Goal: Transaction & Acquisition: Subscribe to service/newsletter

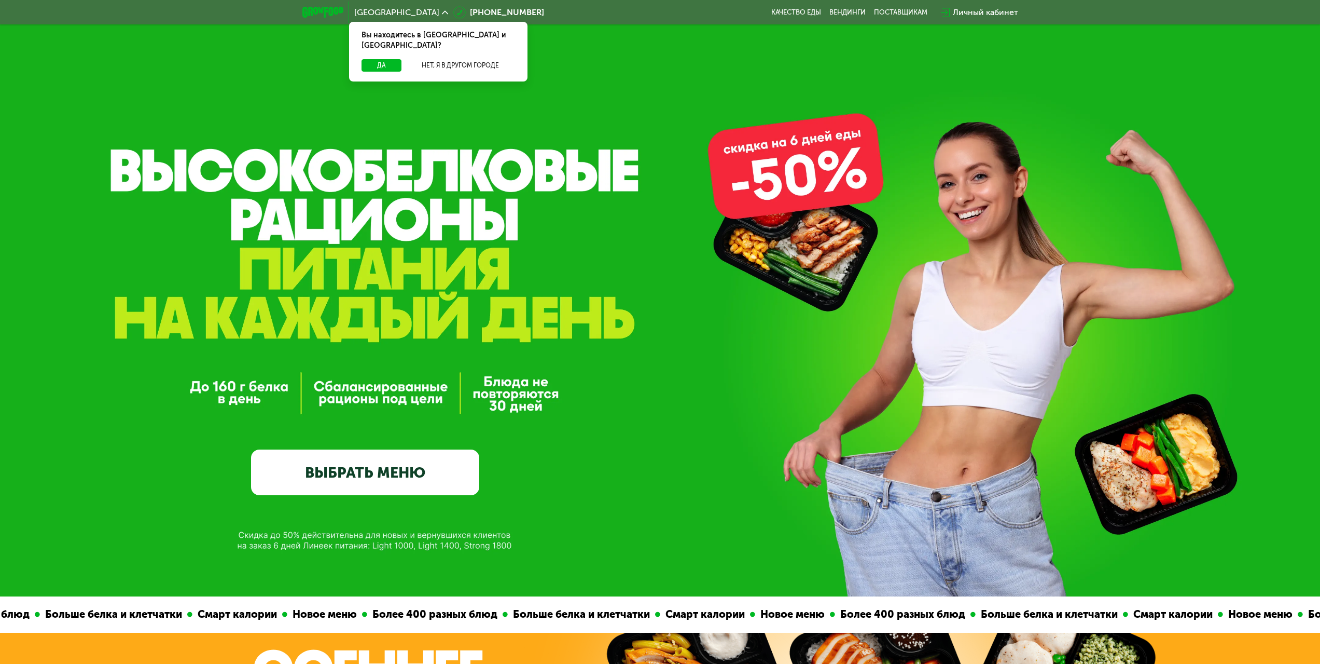
click at [443, 481] on link "ВЫБРАТЬ МЕНЮ" at bounding box center [365, 472] width 228 height 46
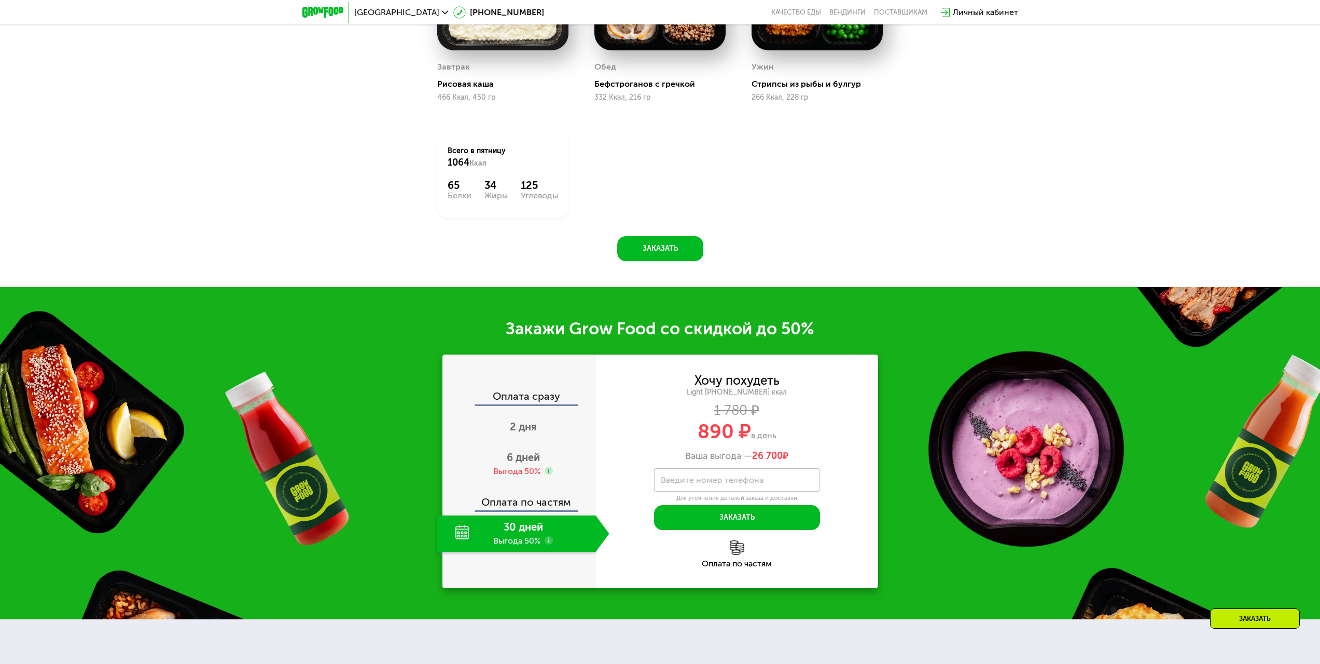
scroll to position [1495, 0]
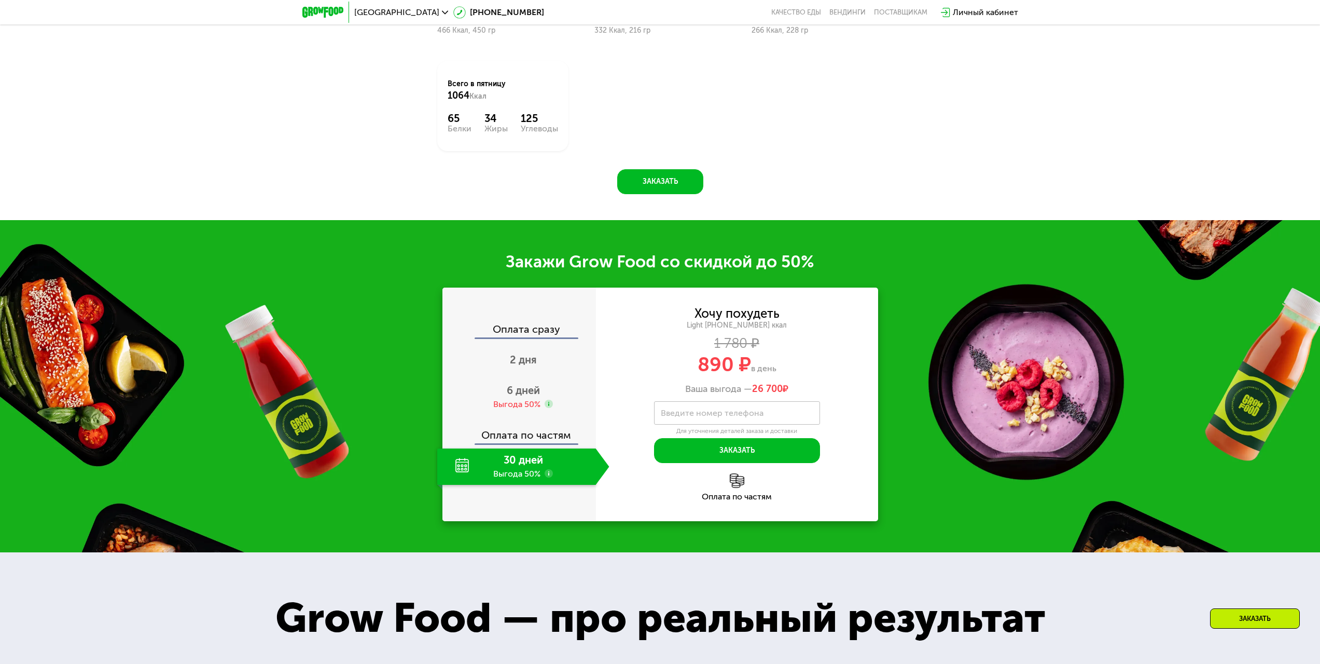
click at [531, 462] on div "30 дней Выгода 50%" at bounding box center [516, 466] width 159 height 36
click at [536, 464] on div "30 дней Выгода 50%" at bounding box center [516, 466] width 159 height 36
click at [532, 396] on span "6 дней" at bounding box center [523, 390] width 33 height 12
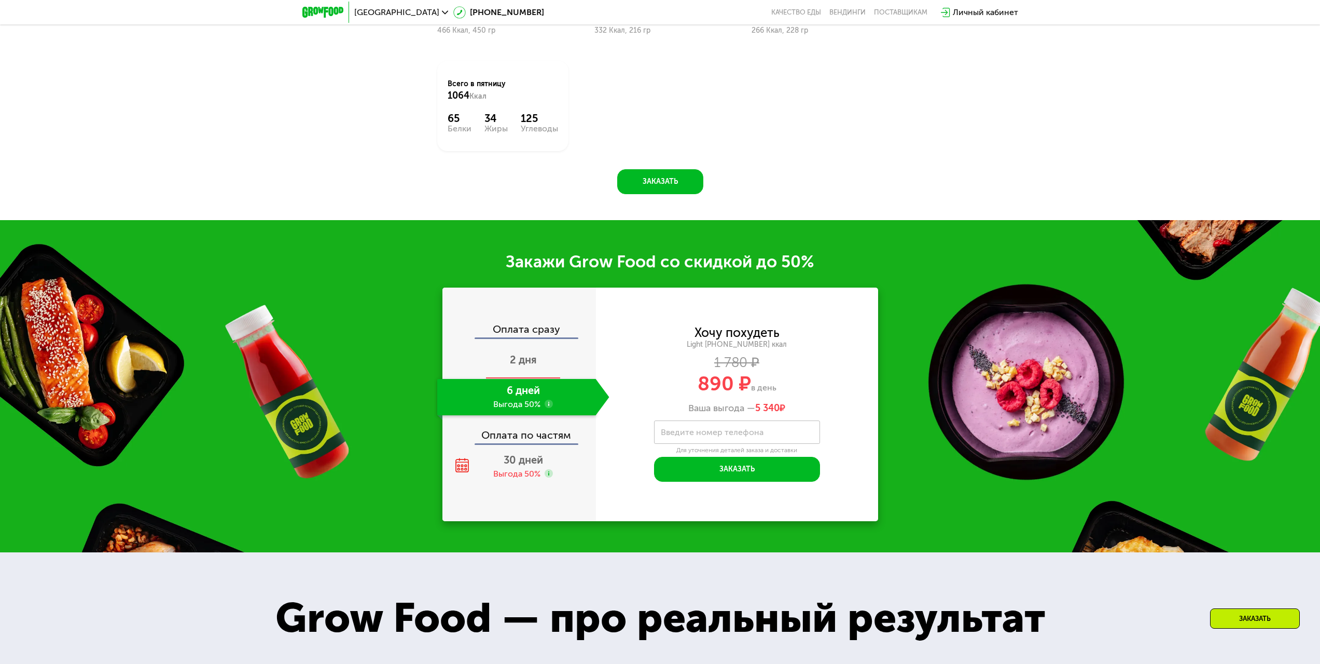
click at [529, 365] on span "2 дня" at bounding box center [523, 359] width 27 height 12
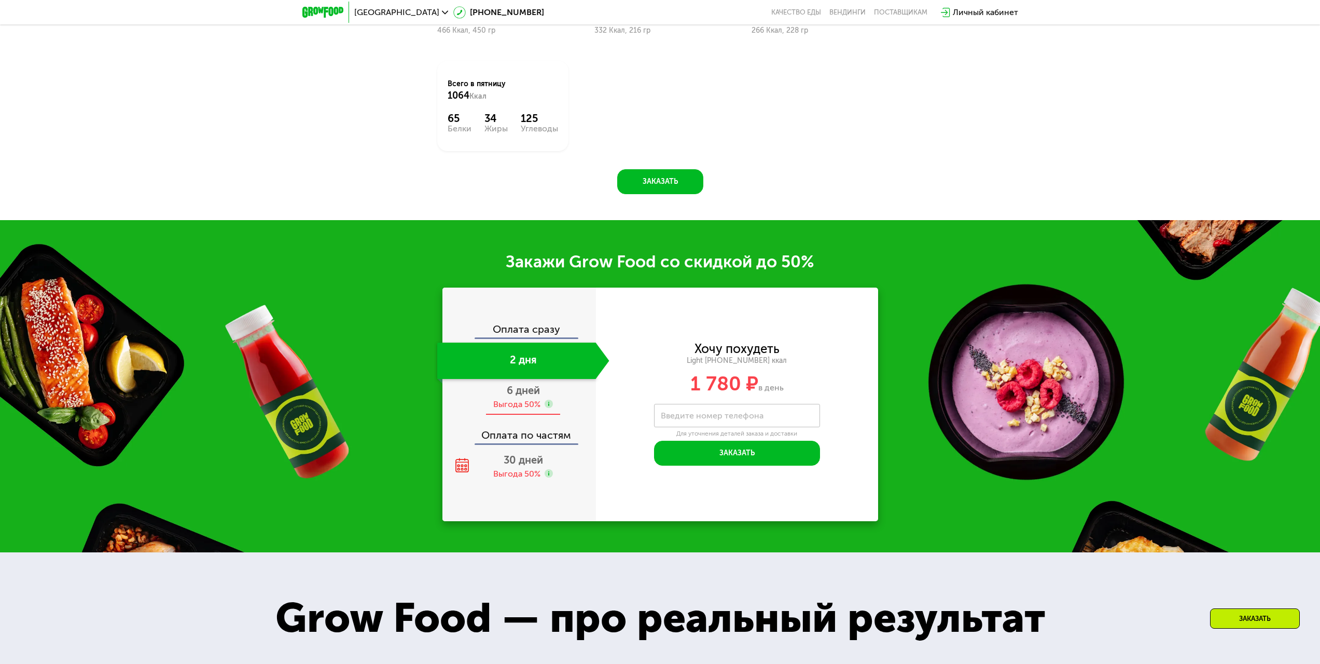
click at [525, 402] on div "Выгода 50%" at bounding box center [516, 403] width 47 height 11
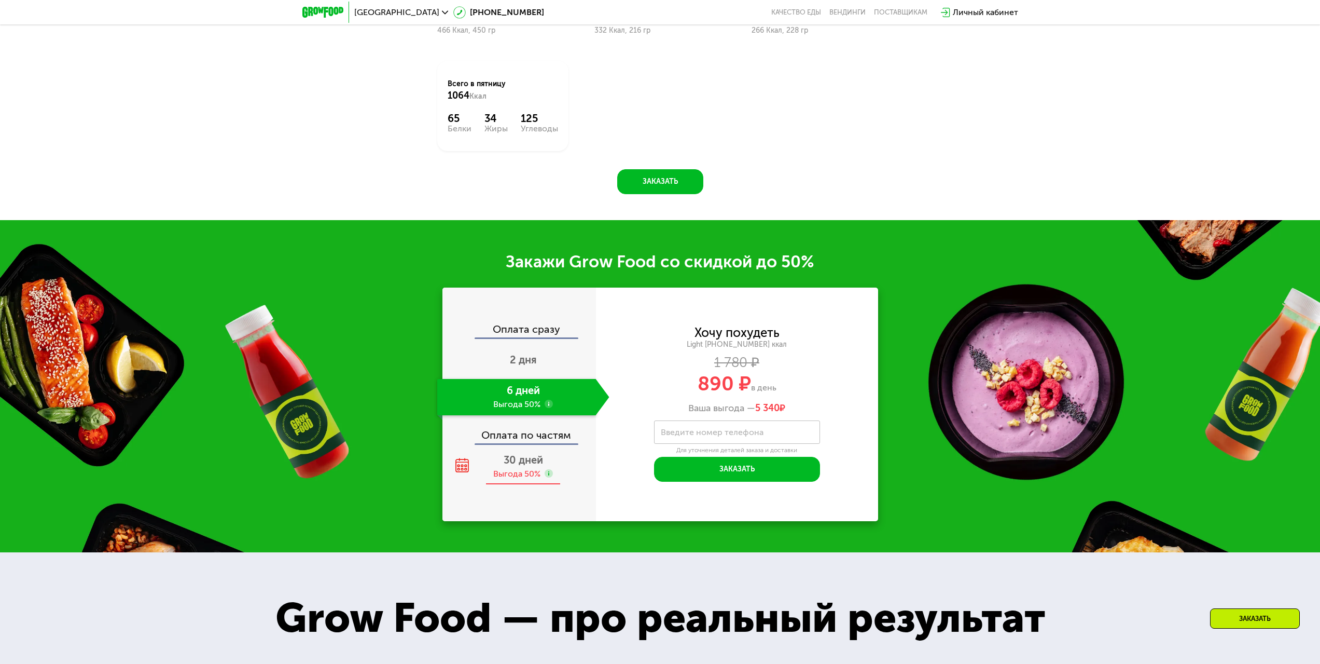
click at [521, 466] on span "30 дней" at bounding box center [523, 459] width 39 height 12
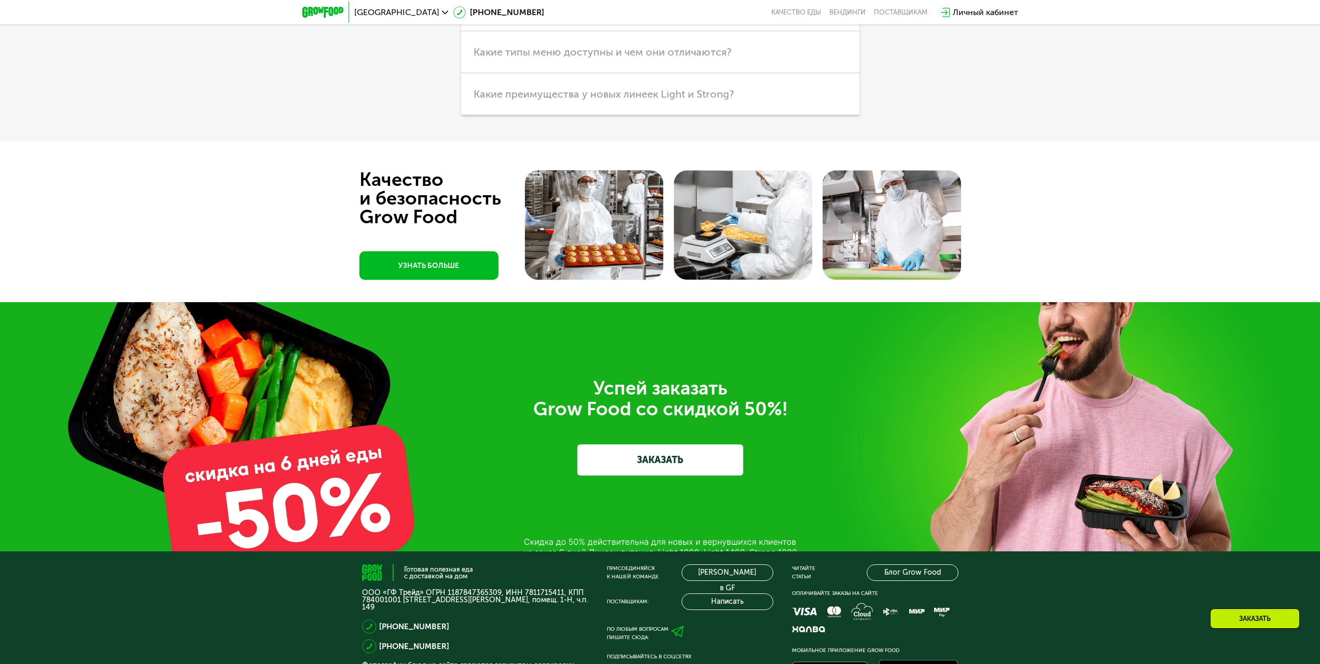
scroll to position [0, 0]
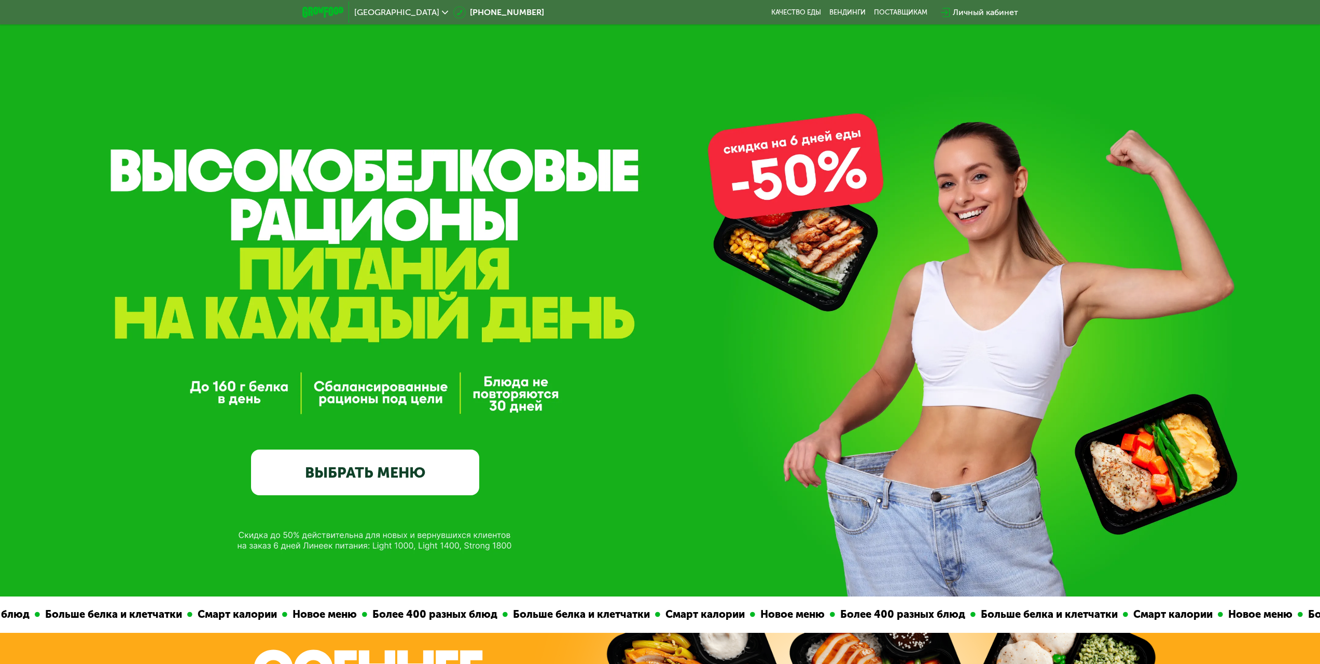
click at [382, 15] on span "[GEOGRAPHIC_DATA]" at bounding box center [396, 12] width 85 height 8
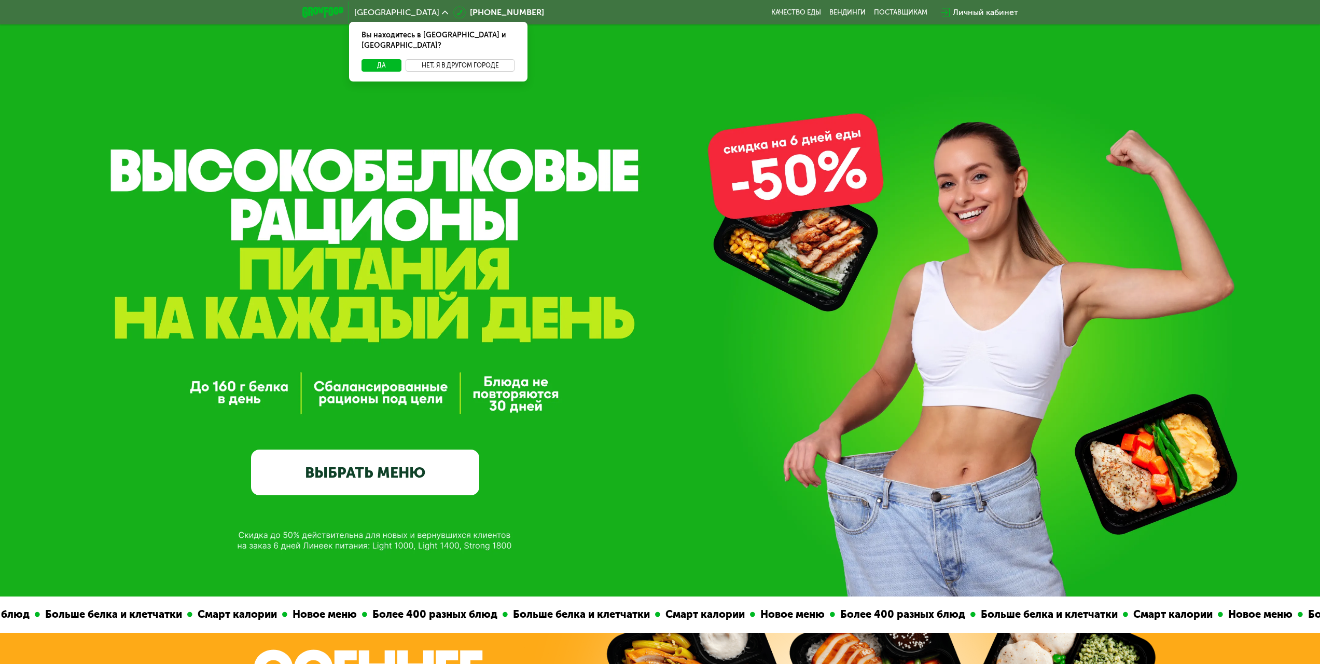
click at [429, 59] on button "Нет, я в другом городе" at bounding box center [460, 65] width 109 height 12
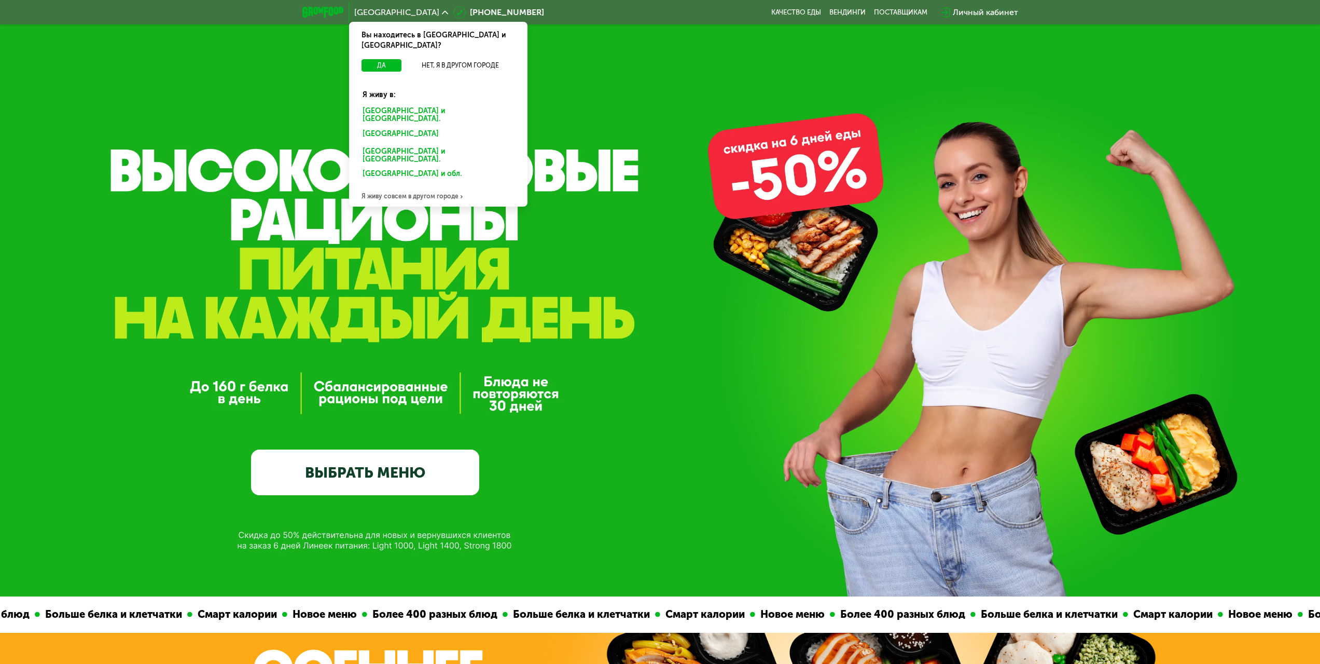
click at [379, 127] on div "[GEOGRAPHIC_DATA]" at bounding box center [436, 135] width 162 height 17
